Goal: Transaction & Acquisition: Purchase product/service

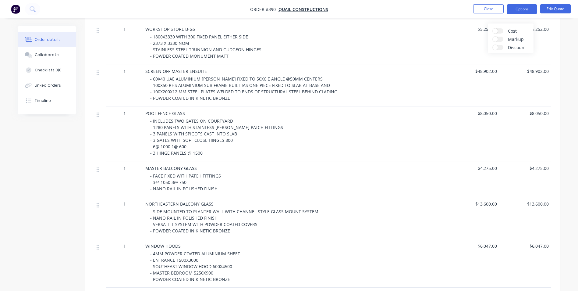
scroll to position [457, 0]
click at [475, 10] on button "Close" at bounding box center [488, 8] width 30 height 9
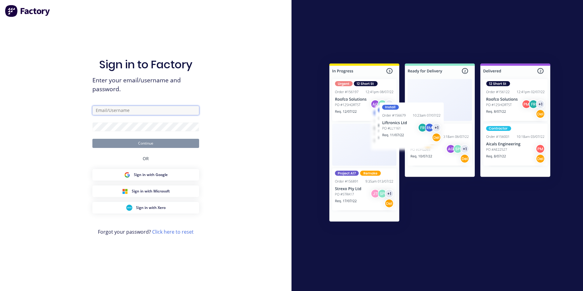
type input "[PERSON_NAME][EMAIL_ADDRESS][DOMAIN_NAME]"
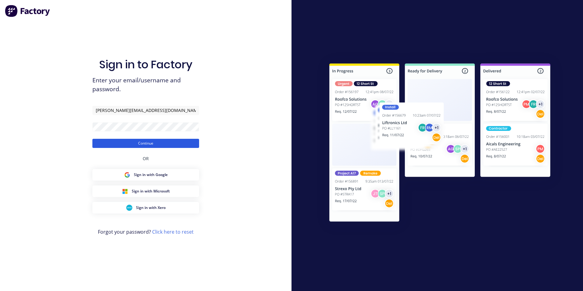
click at [147, 143] on button "Continue" at bounding box center [145, 143] width 107 height 9
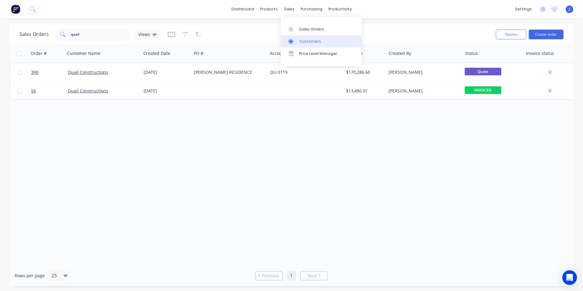
click at [307, 44] on div "Customers" at bounding box center [310, 41] width 22 height 5
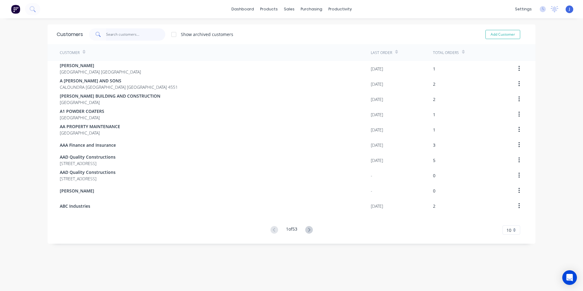
click at [115, 32] on input "text" at bounding box center [135, 34] width 59 height 12
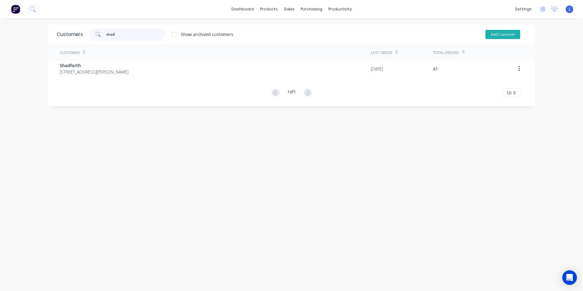
type input "shad"
click at [489, 36] on button "Add Customer" at bounding box center [502, 34] width 35 height 9
select select "AU"
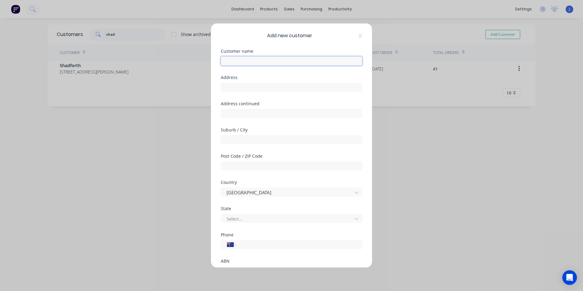
click at [254, 62] on input "text" at bounding box center [291, 60] width 141 height 9
type input "Shad civil"
click at [358, 36] on icon at bounding box center [360, 36] width 4 height 4
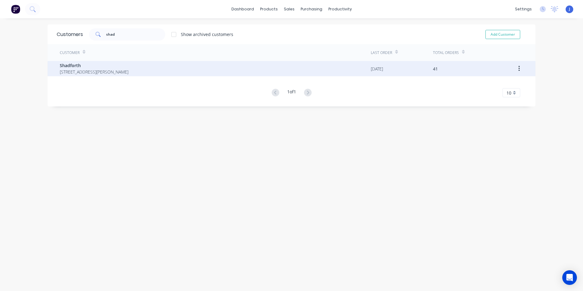
click at [91, 73] on span "[STREET_ADDRESS][PERSON_NAME]" at bounding box center [94, 72] width 69 height 6
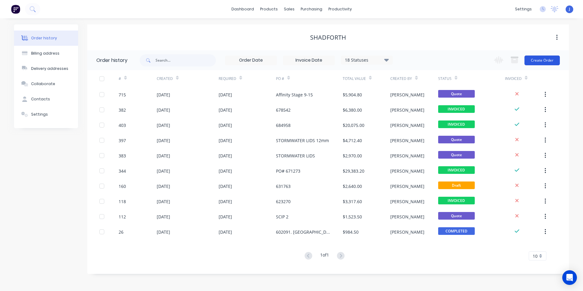
click at [543, 61] on button "Create Order" at bounding box center [541, 60] width 35 height 10
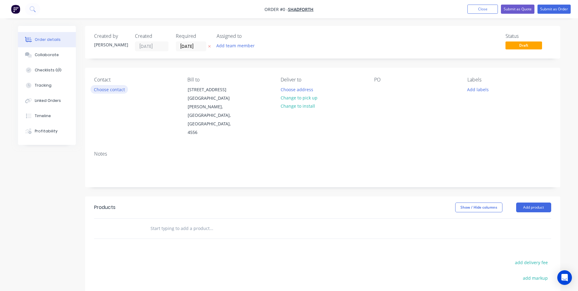
click at [121, 92] on button "Choose contact" at bounding box center [108, 89] width 37 height 8
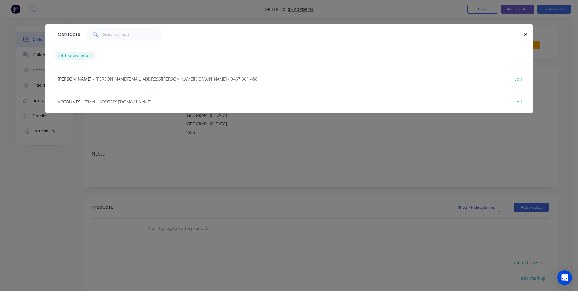
click at [79, 56] on button "add new contact" at bounding box center [75, 55] width 40 height 8
select select "AU"
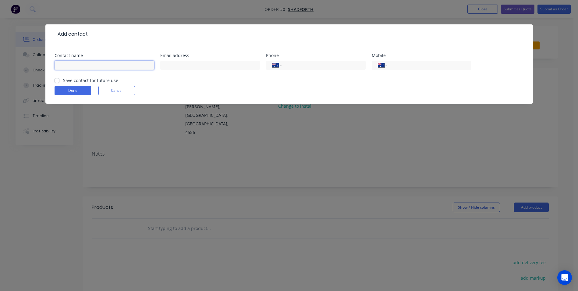
click at [63, 67] on input "text" at bounding box center [105, 65] width 100 height 9
type input "[PERSON_NAME]"
click at [176, 65] on input "text" at bounding box center [210, 65] width 100 height 9
type input "[PERSON_NAME][EMAIL_ADDRESS][PERSON_NAME][DOMAIN_NAME]"
click at [412, 66] on input "tel" at bounding box center [428, 65] width 73 height 7
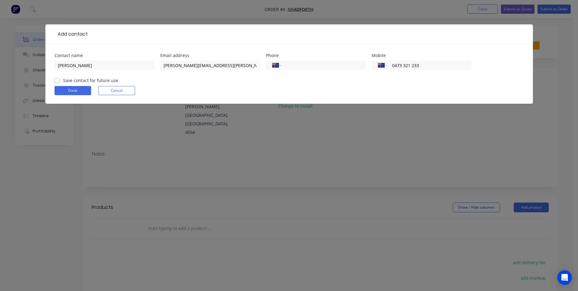
type input "0473 321 233"
click at [63, 80] on label "Save contact for future use" at bounding box center [90, 80] width 55 height 6
click at [57, 80] on input "Save contact for future use" at bounding box center [57, 80] width 5 height 6
checkbox input "true"
click at [72, 91] on button "Done" at bounding box center [73, 90] width 37 height 9
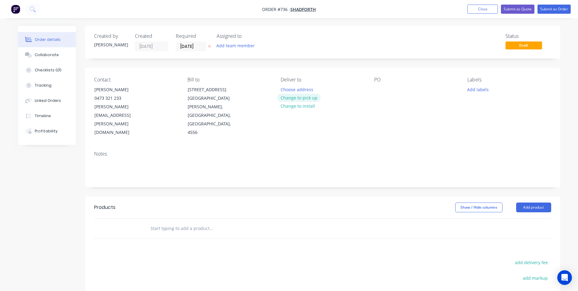
click at [311, 99] on button "Change to pick up" at bounding box center [298, 98] width 43 height 8
click at [539, 202] on button "Add product" at bounding box center [533, 207] width 35 height 10
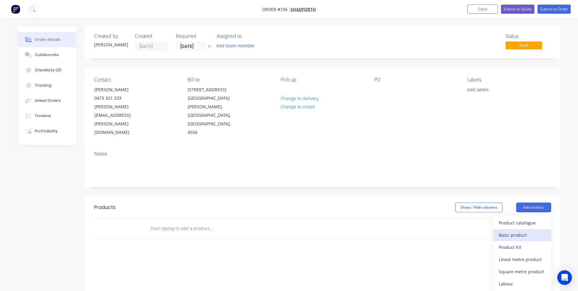
click at [518, 230] on div "Basic product" at bounding box center [522, 234] width 47 height 9
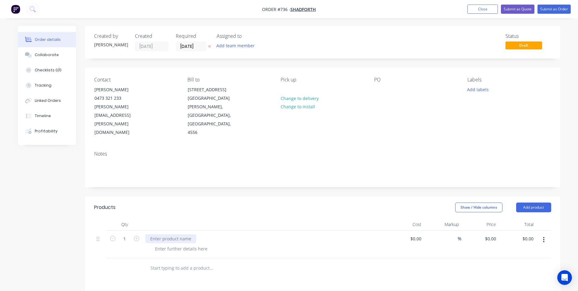
click at [173, 234] on div at bounding box center [170, 238] width 51 height 9
click at [148, 234] on div at bounding box center [150, 238] width 10 height 9
click at [156, 244] on div at bounding box center [181, 248] width 62 height 9
click at [158, 234] on div "Kerb Plates" at bounding box center [161, 238] width 33 height 9
click at [162, 244] on div at bounding box center [181, 248] width 62 height 9
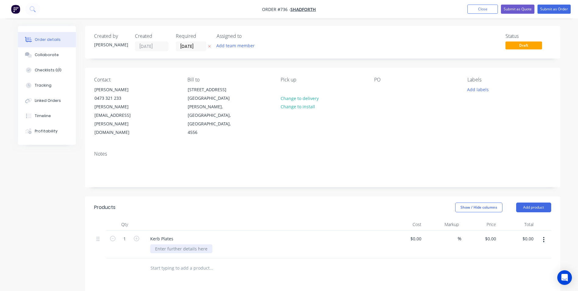
scroll to position [126, 0]
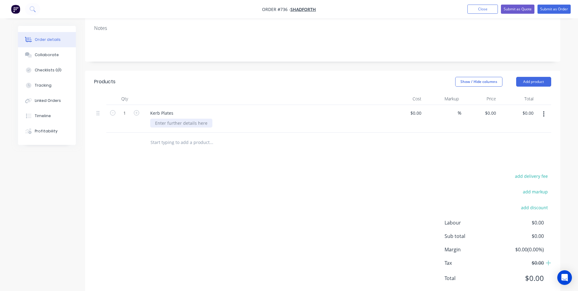
click at [168, 119] on div at bounding box center [181, 123] width 62 height 9
click at [527, 77] on button "Add product" at bounding box center [533, 82] width 35 height 10
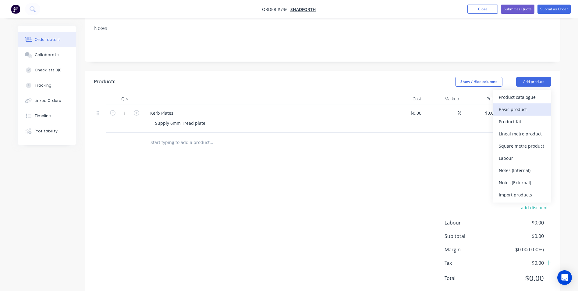
click at [523, 105] on div "Basic product" at bounding box center [522, 109] width 47 height 9
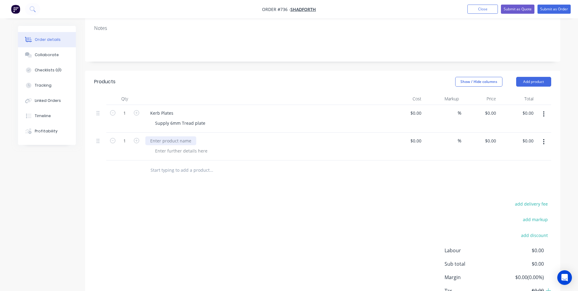
click at [163, 136] on div at bounding box center [170, 140] width 51 height 9
click at [161, 146] on div at bounding box center [181, 150] width 62 height 9
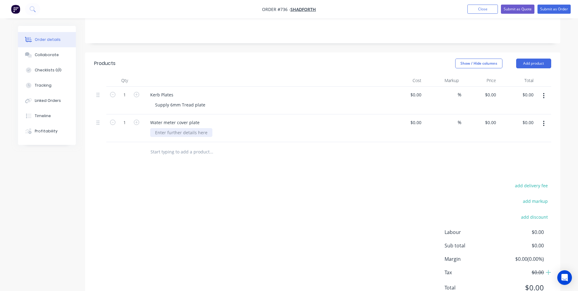
scroll to position [153, 0]
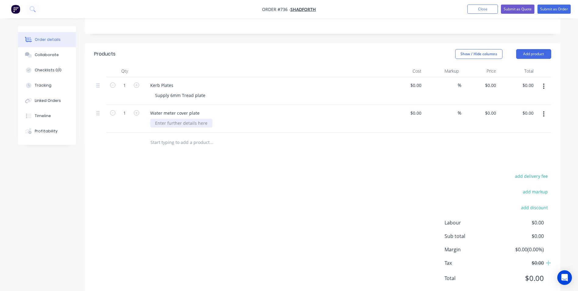
click at [158, 119] on div at bounding box center [181, 123] width 62 height 9
click at [214, 119] on div "Supply 6mm Tread plate HDG with flat bar bracing and flange" at bounding box center [218, 123] width 136 height 9
click at [207, 91] on div "Supply 6mm Tread plate" at bounding box center [180, 95] width 60 height 9
click at [529, 49] on button "Add product" at bounding box center [533, 54] width 35 height 10
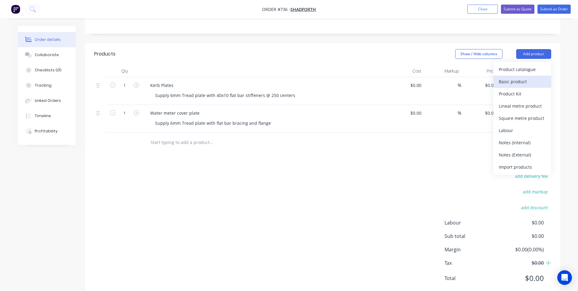
click at [521, 77] on div "Basic product" at bounding box center [522, 81] width 47 height 9
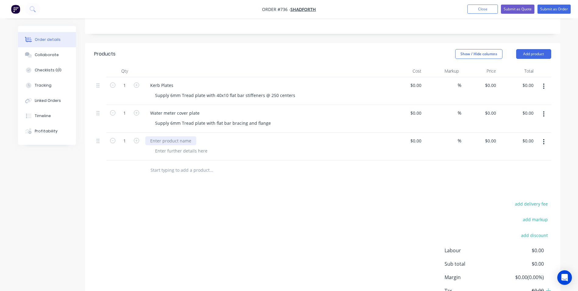
click at [161, 136] on div at bounding box center [170, 140] width 51 height 9
click at [291, 91] on div "Supply 6mm Tread plate with 40x10 flat bar stiffeners @ 250 centers" at bounding box center [225, 95] width 150 height 9
click at [135, 82] on icon "button" at bounding box center [136, 84] width 5 height 5
type input "2"
click at [293, 91] on div "Supply 6mm Tread plate with 40x10 flat bar stiffeners @ 250 centers" at bounding box center [225, 95] width 150 height 9
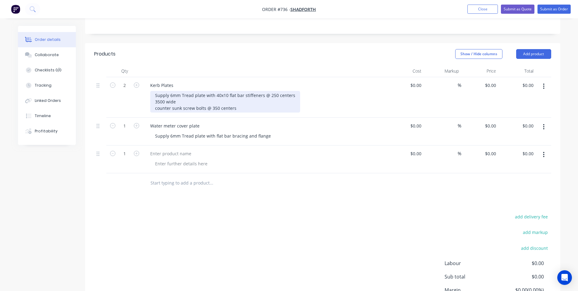
click at [238, 92] on div "Supply 6mm Tread plate with 40x10 flat bar stiffeners @ 250 centers 3500 wide c…" at bounding box center [225, 102] width 150 height 22
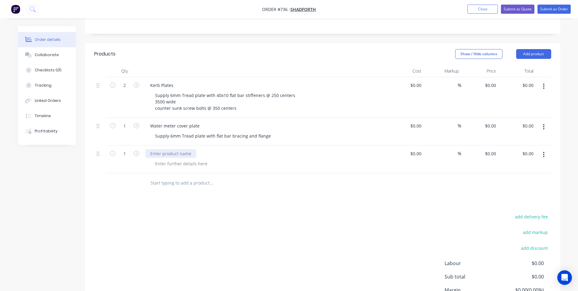
click at [158, 149] on div at bounding box center [170, 153] width 51 height 9
click at [155, 159] on div at bounding box center [181, 163] width 62 height 9
click at [164, 159] on div at bounding box center [181, 163] width 62 height 9
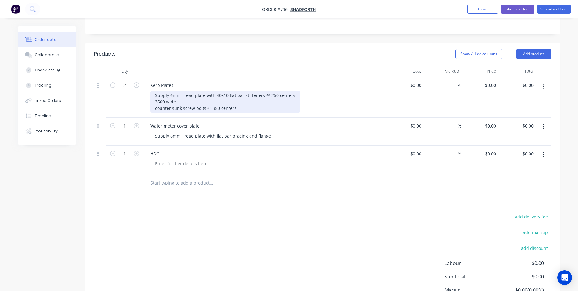
click at [239, 92] on div "Supply 6mm Tread plate with 40x10 flat bar stiffeners @ 250 centers 3500 wide c…" at bounding box center [225, 102] width 150 height 22
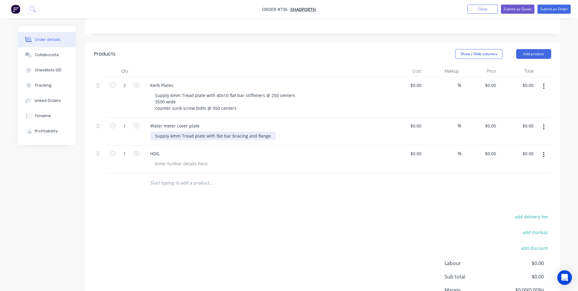
click at [268, 131] on div "Supply 6mm Tread plate with flat bar bracing and flange" at bounding box center [213, 135] width 126 height 9
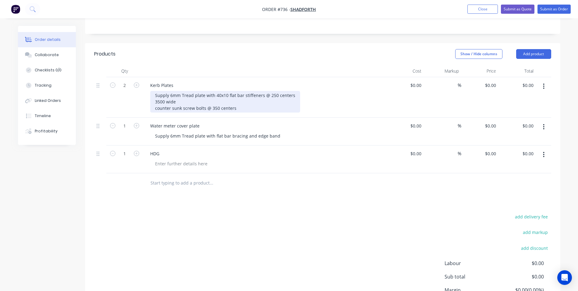
click at [168, 91] on div "Supply 6mm Tread plate with 40x10 flat bar stiffeners @ 250 centers 3500 wide c…" at bounding box center [225, 102] width 150 height 22
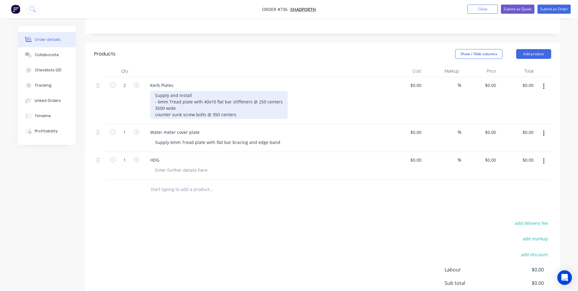
click at [202, 91] on div "Supply and install - 6mm Tread plate with 40x10 flat bar stiffeners @ 250 cente…" at bounding box center [218, 105] width 137 height 28
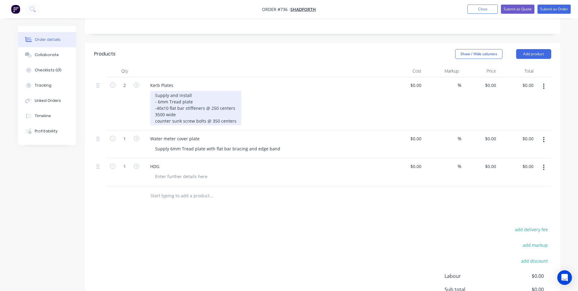
click at [176, 99] on div "Supply and install - 6mm Tread plate -40x10 flat bar stiffeners @ 250 centers 3…" at bounding box center [195, 108] width 91 height 34
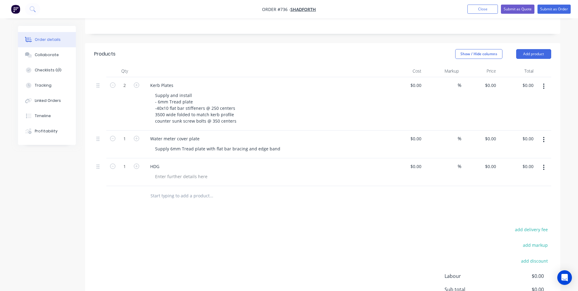
drag, startPoint x: 215, startPoint y: 98, endPoint x: 284, endPoint y: 98, distance: 69.2
click at [284, 98] on div "Supply and install - 6mm Tread plate -40x10 flat bar stiffeners @ 250 centers 3…" at bounding box center [267, 108] width 234 height 34
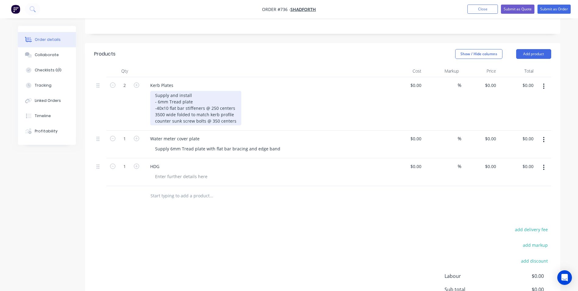
click at [156, 97] on div "Supply and install - 6mm Tread plate -40x10 flat bar stiffeners @ 250 centers 3…" at bounding box center [195, 108] width 91 height 34
click at [157, 92] on div "Supply and install - 6mm Tread plate -40x10 flat bar stiffeners @ 250 centers -…" at bounding box center [196, 108] width 93 height 34
click at [155, 104] on div "Supply and install - 6mm Tread plate - 40x10 flat bar stiffeners @ 250 centers …" at bounding box center [196, 108] width 93 height 34
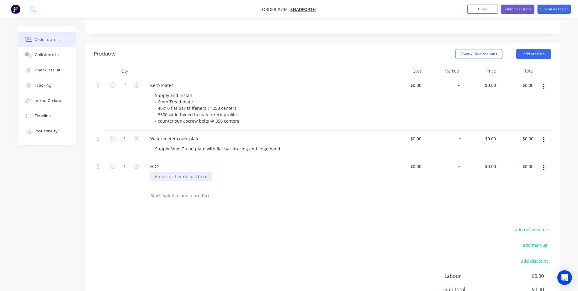
click at [159, 172] on div at bounding box center [181, 176] width 62 height 9
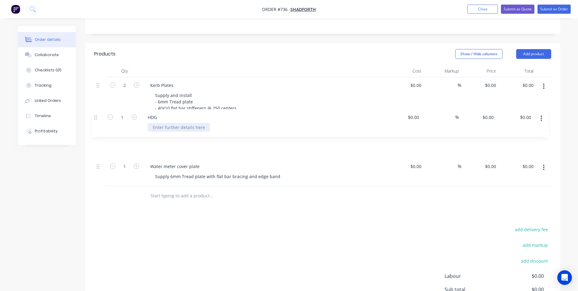
drag, startPoint x: 98, startPoint y: 150, endPoint x: 96, endPoint y: 117, distance: 33.6
click at [96, 117] on div "2 Kerb Plates Supply and install - 6mm Tread plate - 40x10 flat bar stiffeners …" at bounding box center [322, 131] width 457 height 109
